Goal: Information Seeking & Learning: Learn about a topic

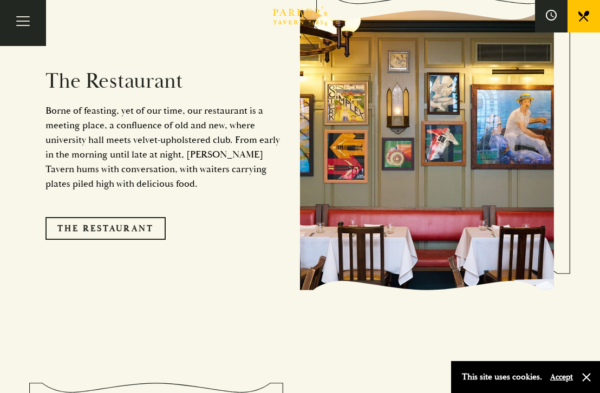
scroll to position [943, 0]
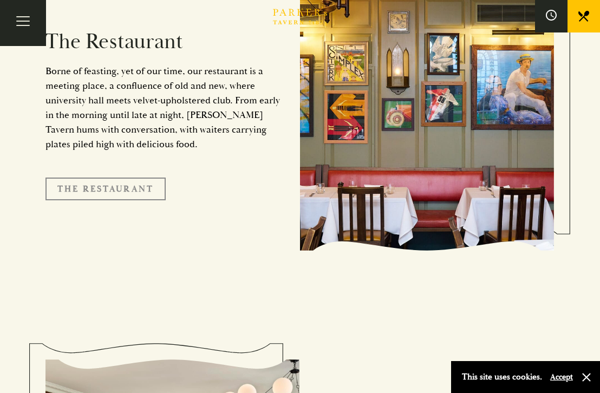
click at [114, 177] on link "The Restaurant" at bounding box center [105, 188] width 120 height 23
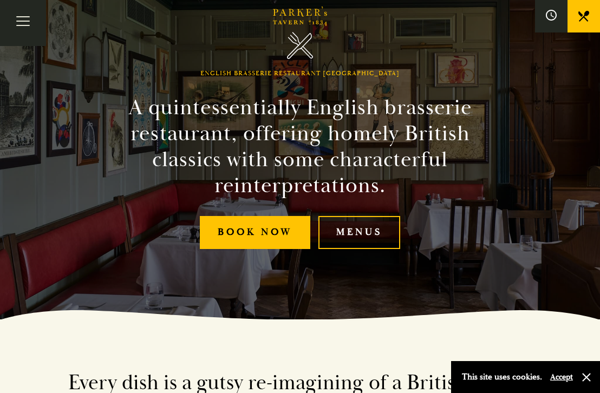
scroll to position [103, 0]
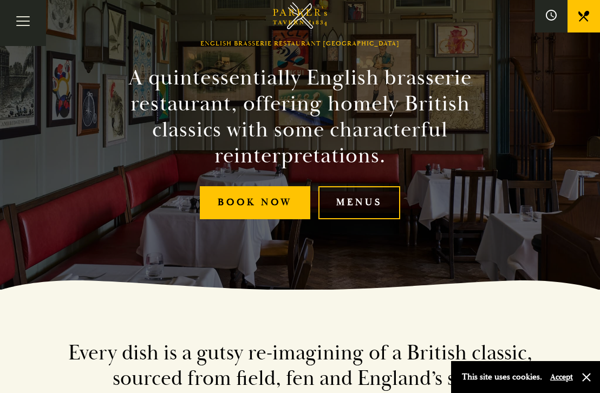
click at [350, 210] on link "Menus" at bounding box center [359, 202] width 82 height 33
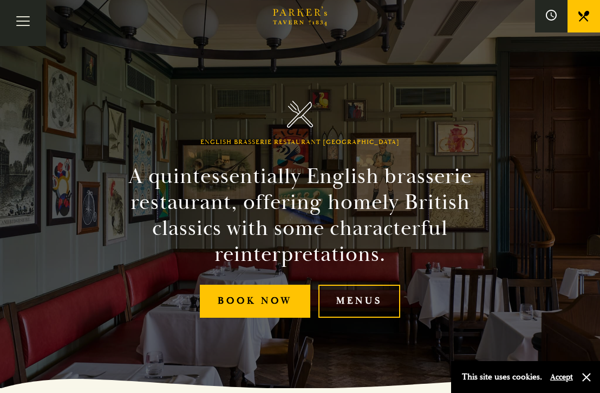
scroll to position [0, 0]
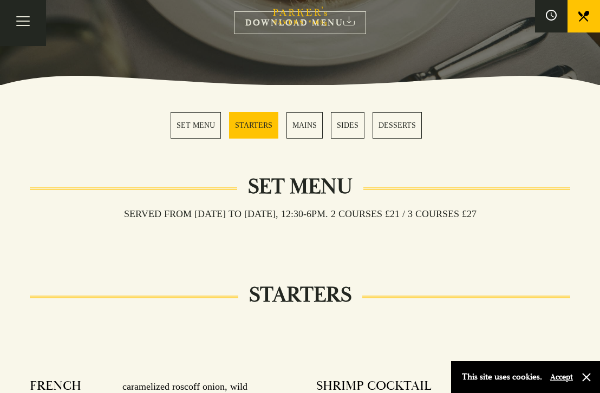
scroll to position [251, 0]
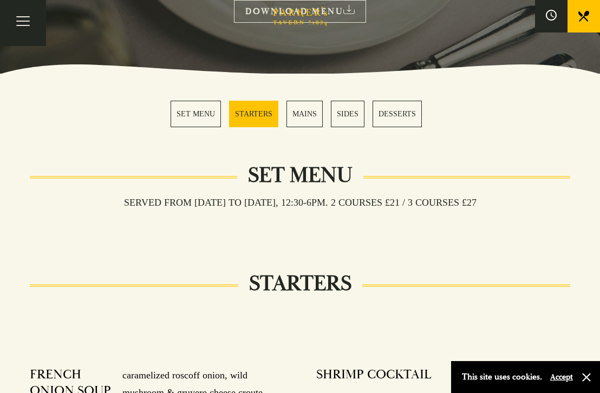
click at [306, 113] on link "MAINS" at bounding box center [304, 114] width 36 height 27
